Goal: Information Seeking & Learning: Learn about a topic

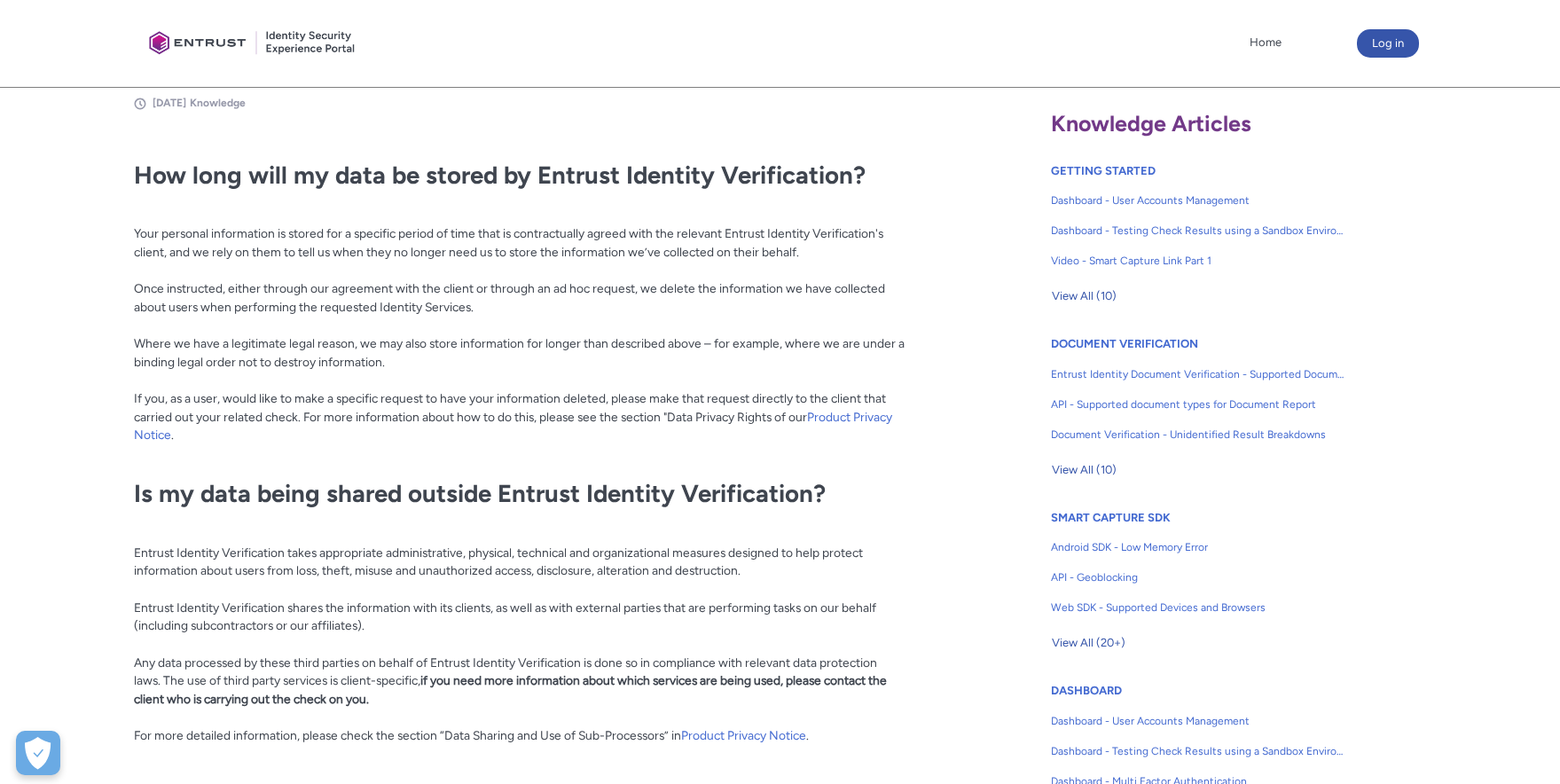
scroll to position [421, 0]
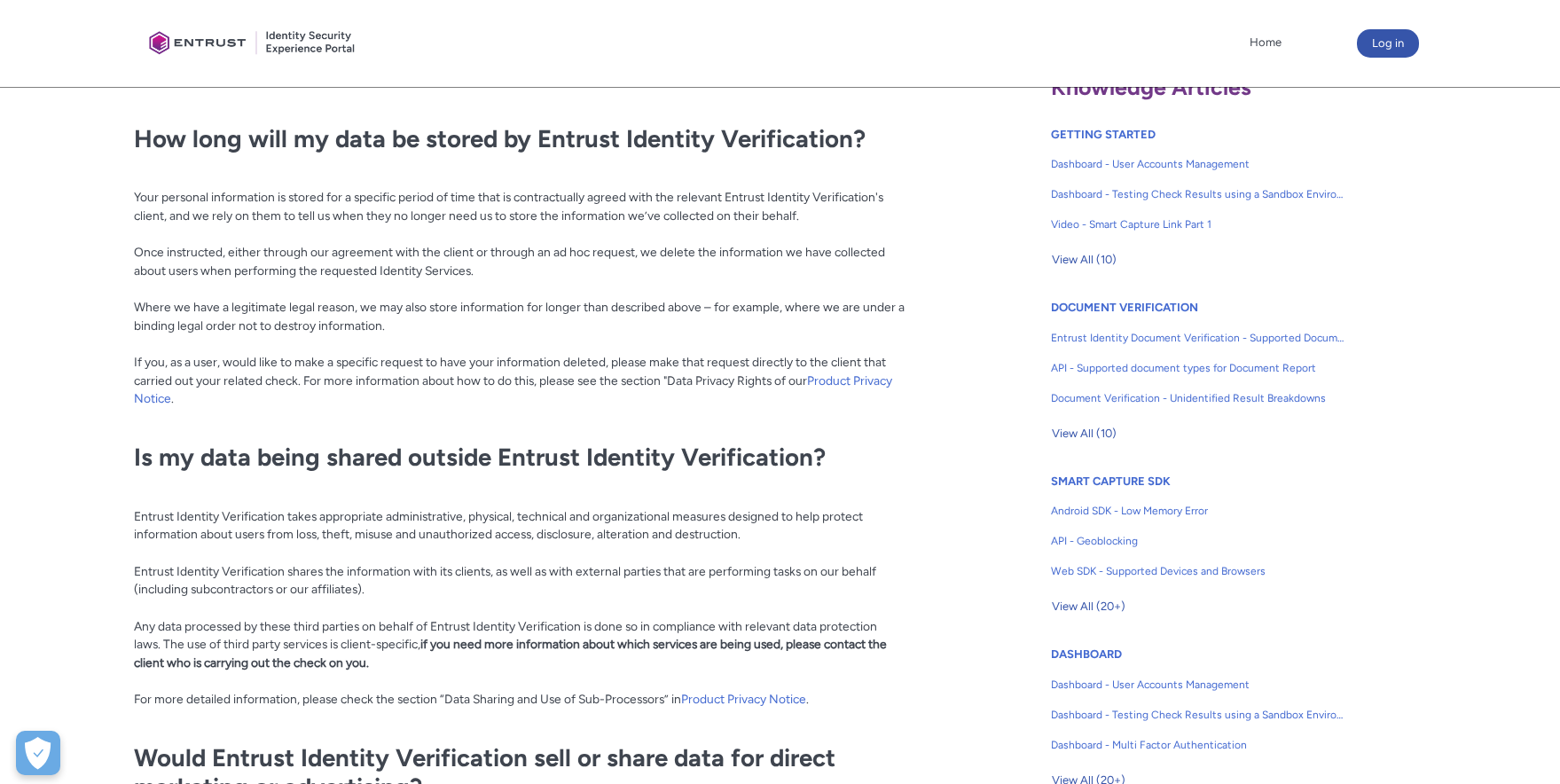
click at [798, 205] on p "Your personal information is stored for a specific period of time that is contr…" at bounding box center [520, 297] width 773 height 257
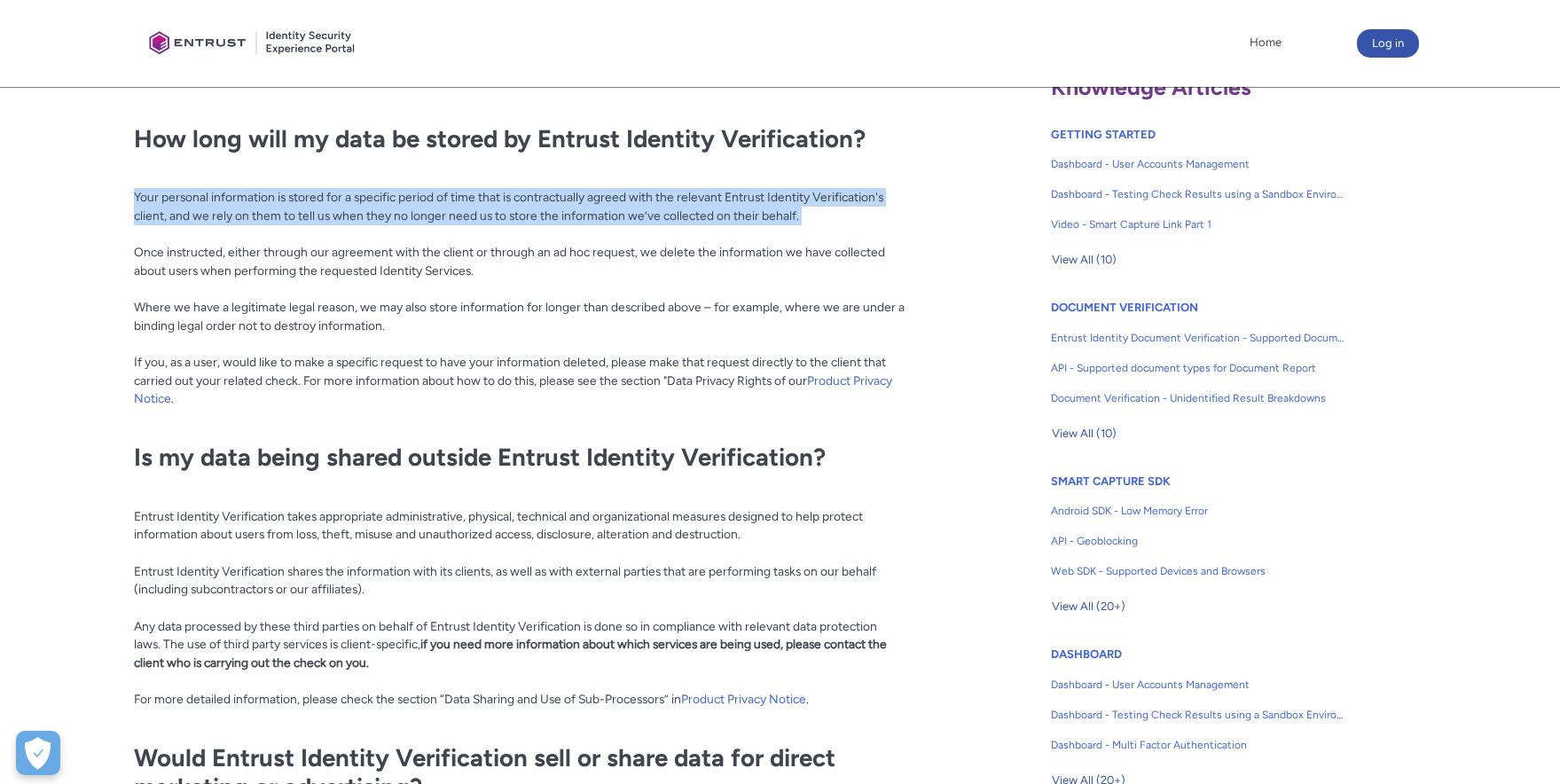
click at [798, 205] on p "Your personal information is stored for a specific period of time that is contr…" at bounding box center [520, 297] width 773 height 257
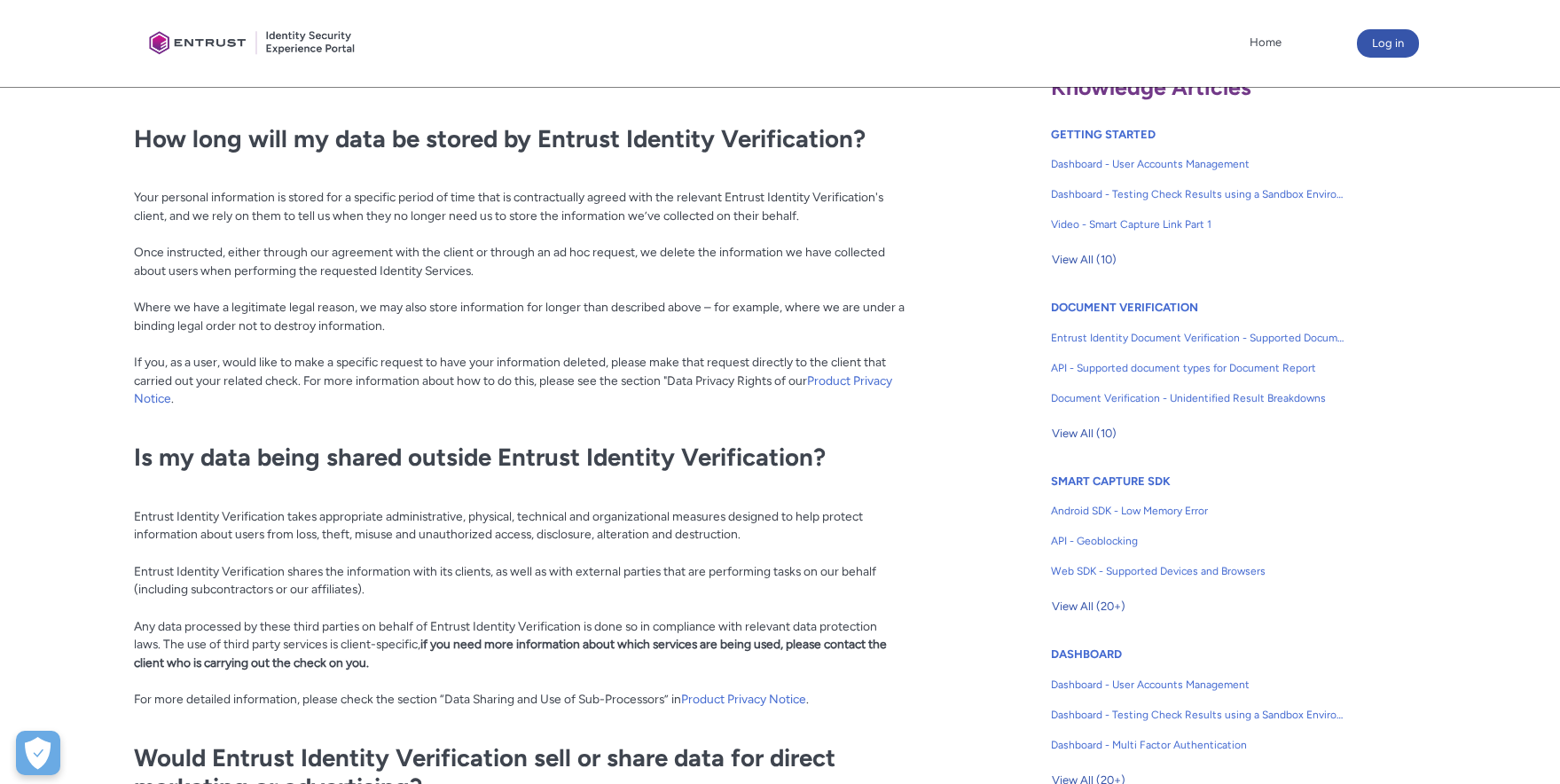
click at [766, 263] on p "Your personal information is stored for a specific period of time that is contr…" at bounding box center [520, 297] width 773 height 257
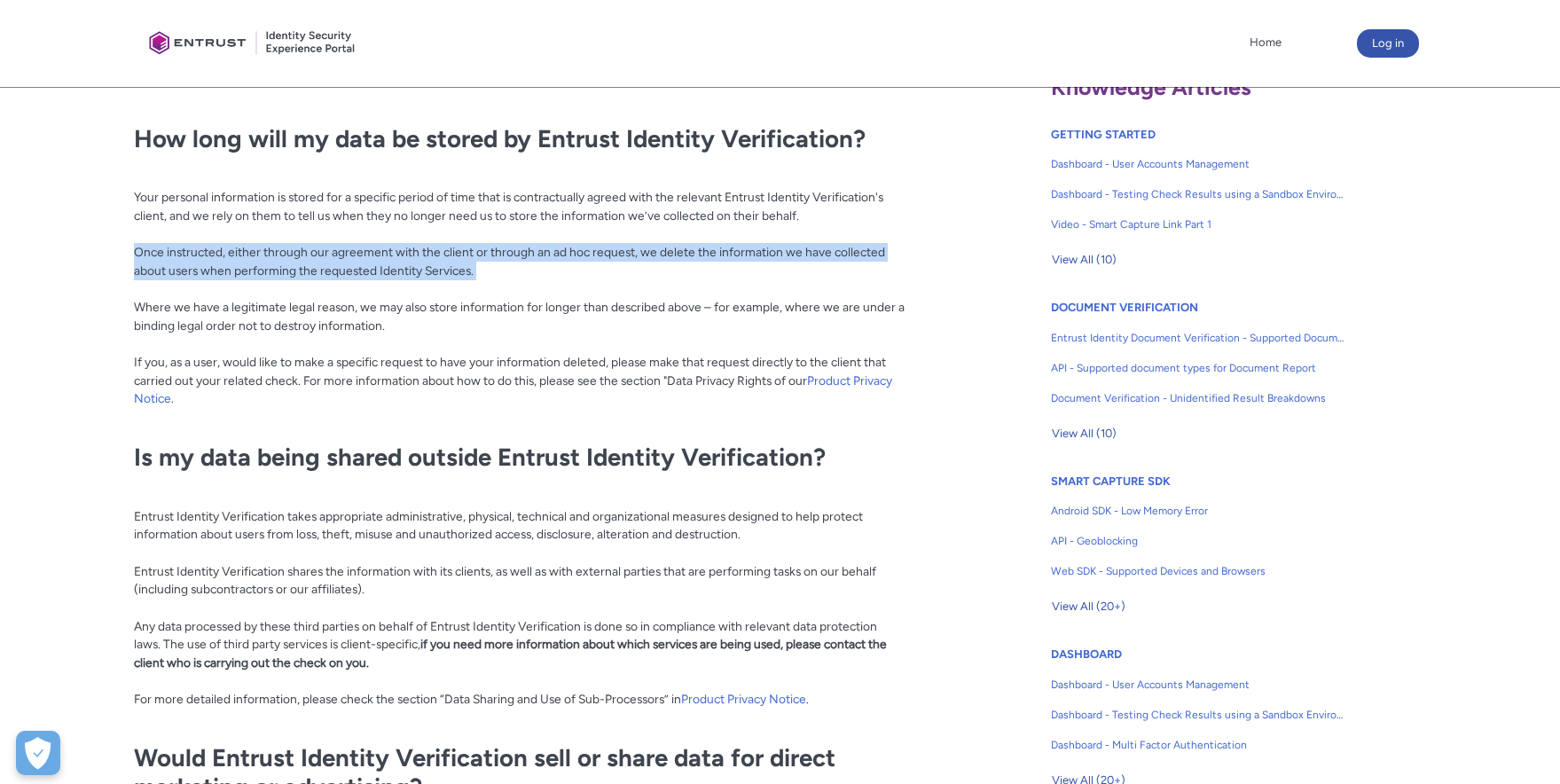
click at [766, 263] on p "Your personal information is stored for a specific period of time that is contr…" at bounding box center [520, 297] width 773 height 257
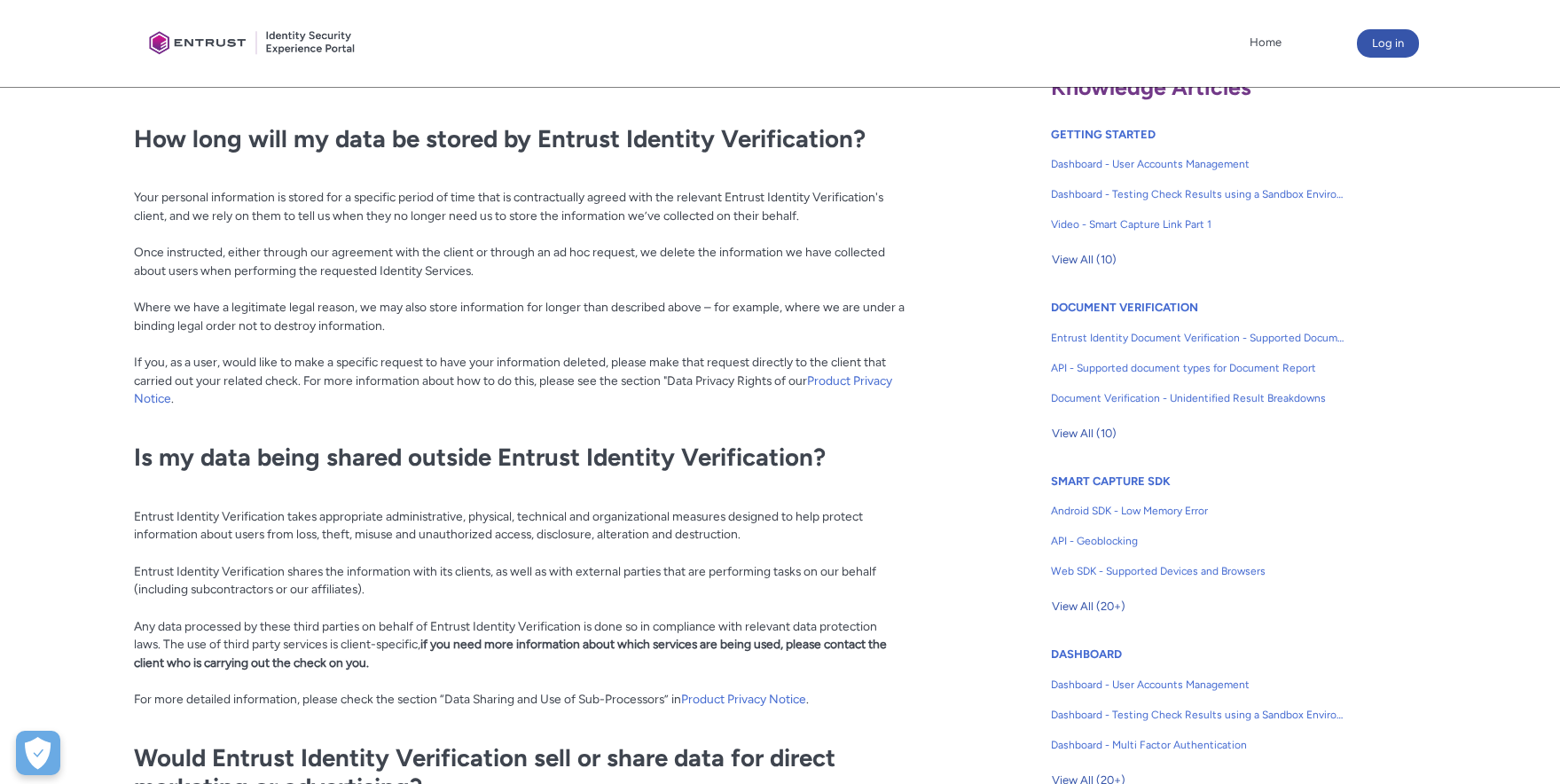
click at [720, 338] on p "Your personal information is stored for a specific period of time that is contr…" at bounding box center [520, 297] width 773 height 257
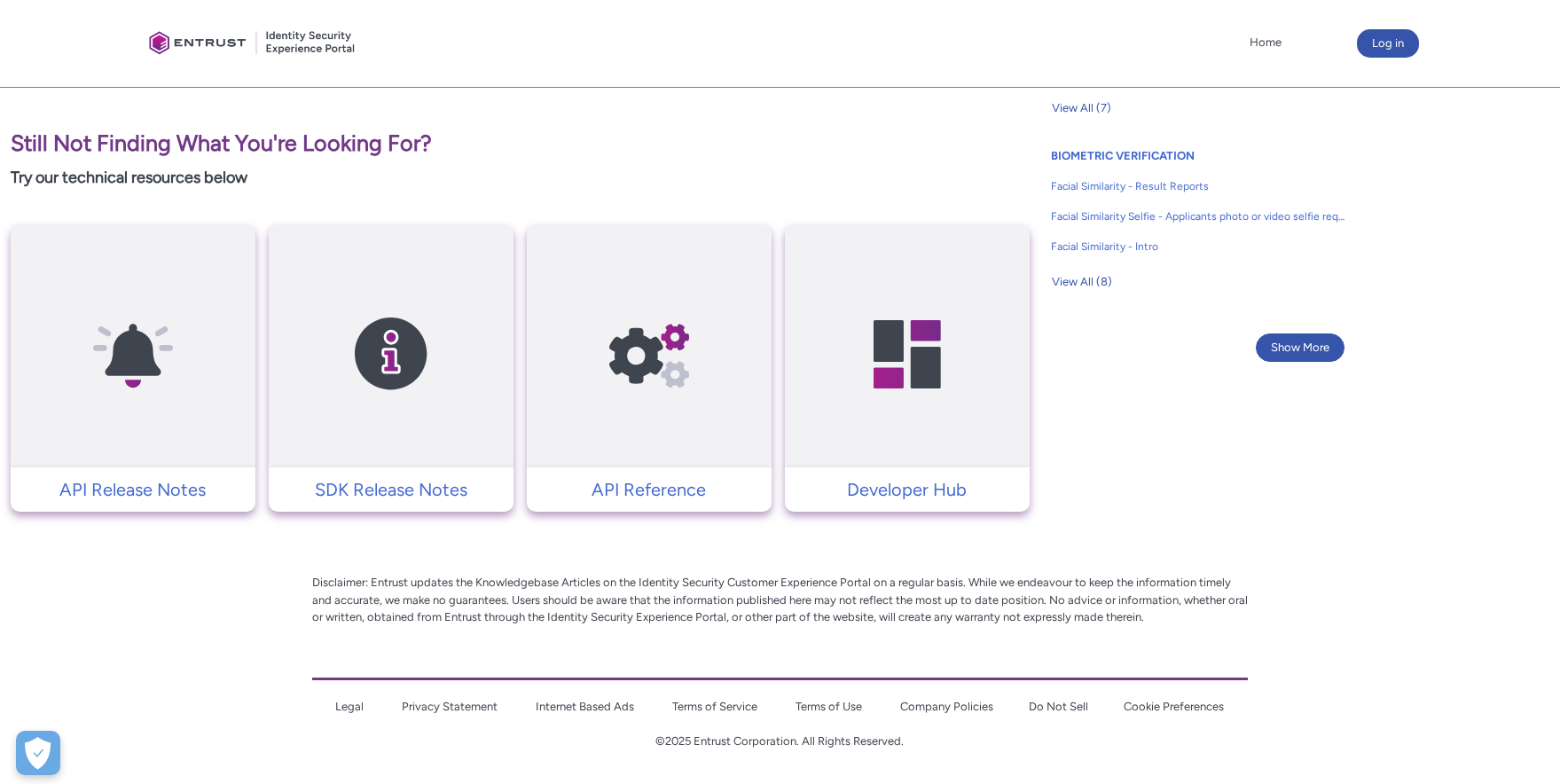
scroll to position [0, 0]
